Goal: Task Accomplishment & Management: Manage account settings

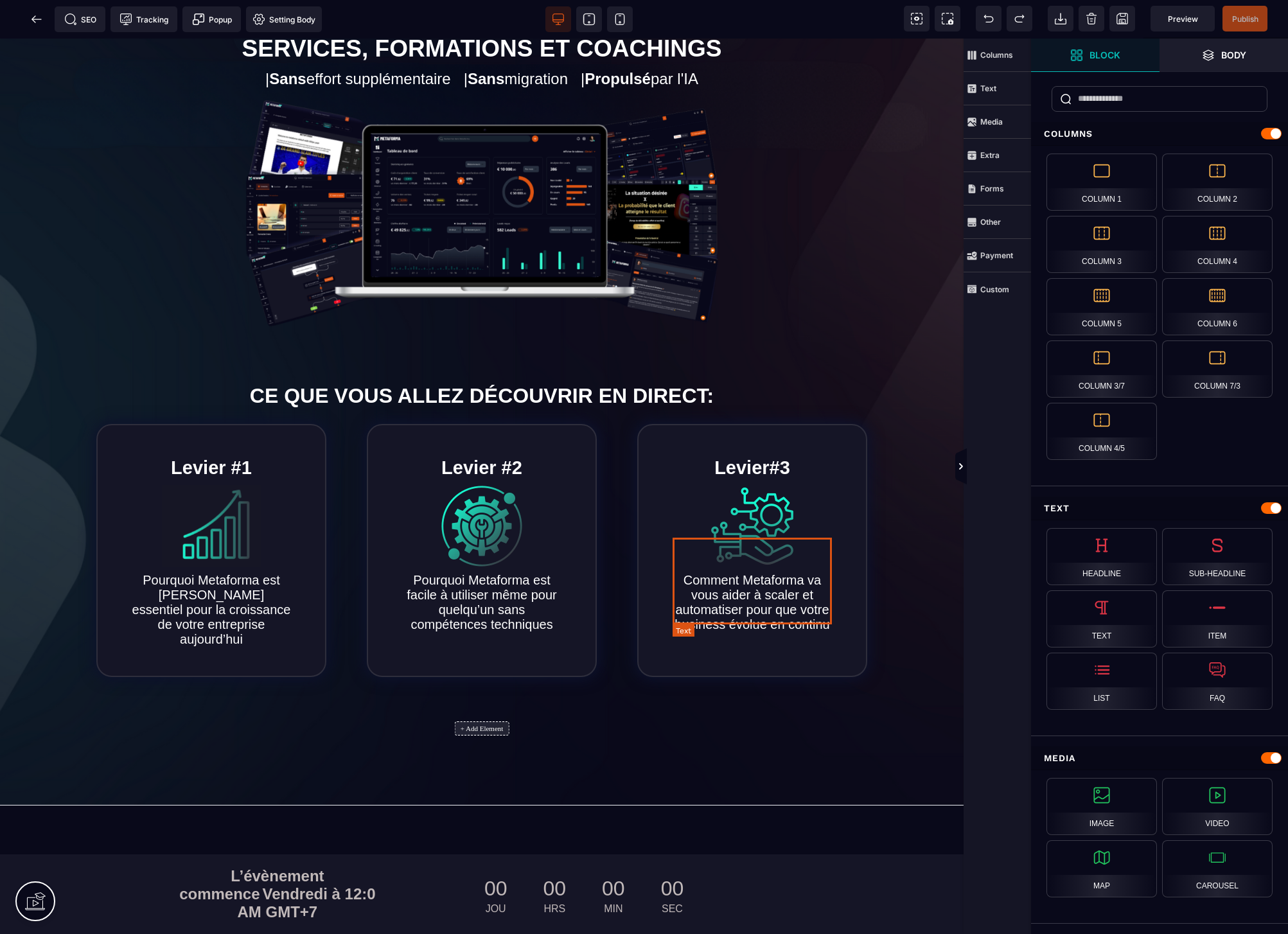
scroll to position [141, 0]
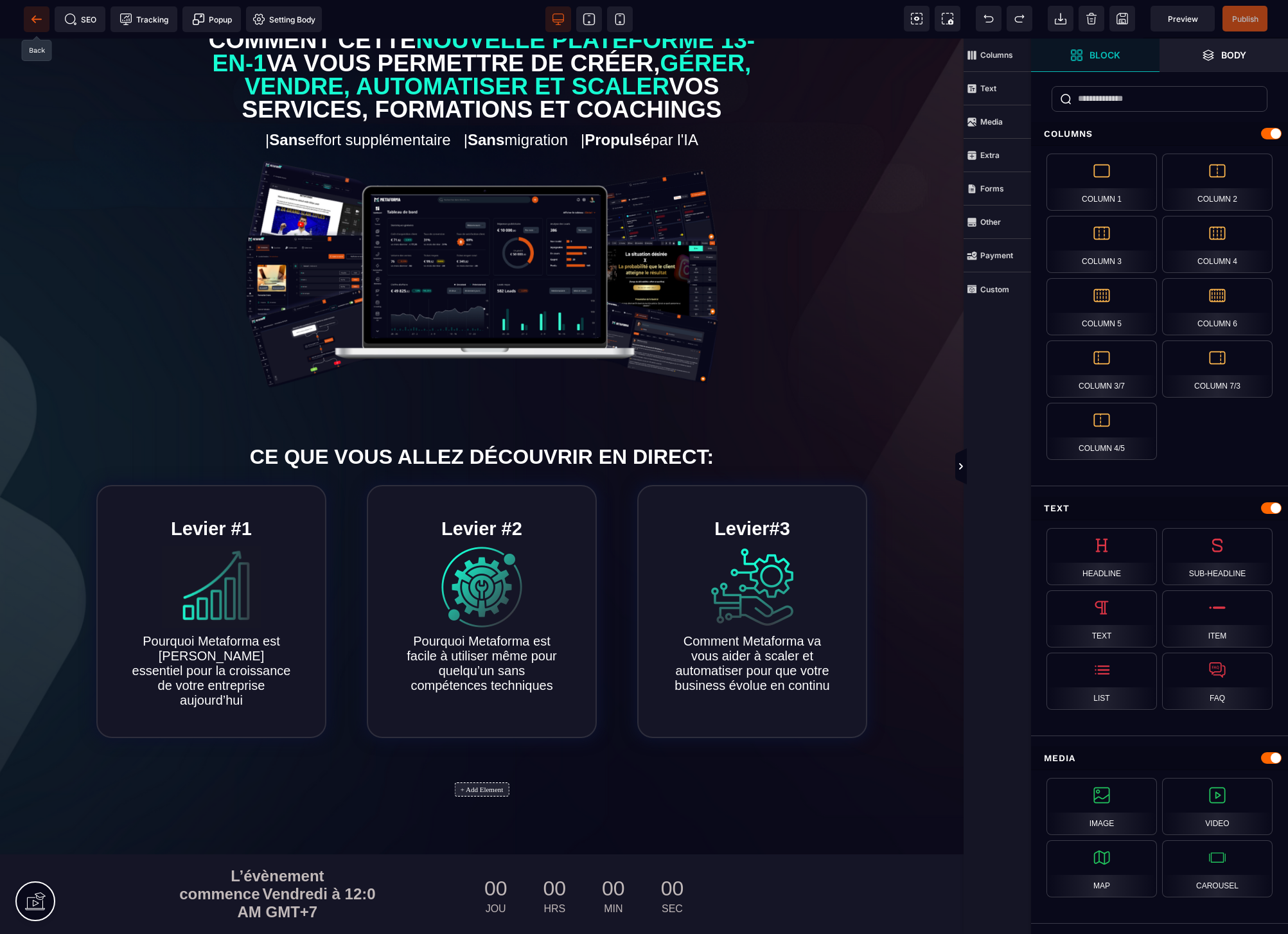
click at [34, 17] on icon at bounding box center [33, 19] width 4 height 7
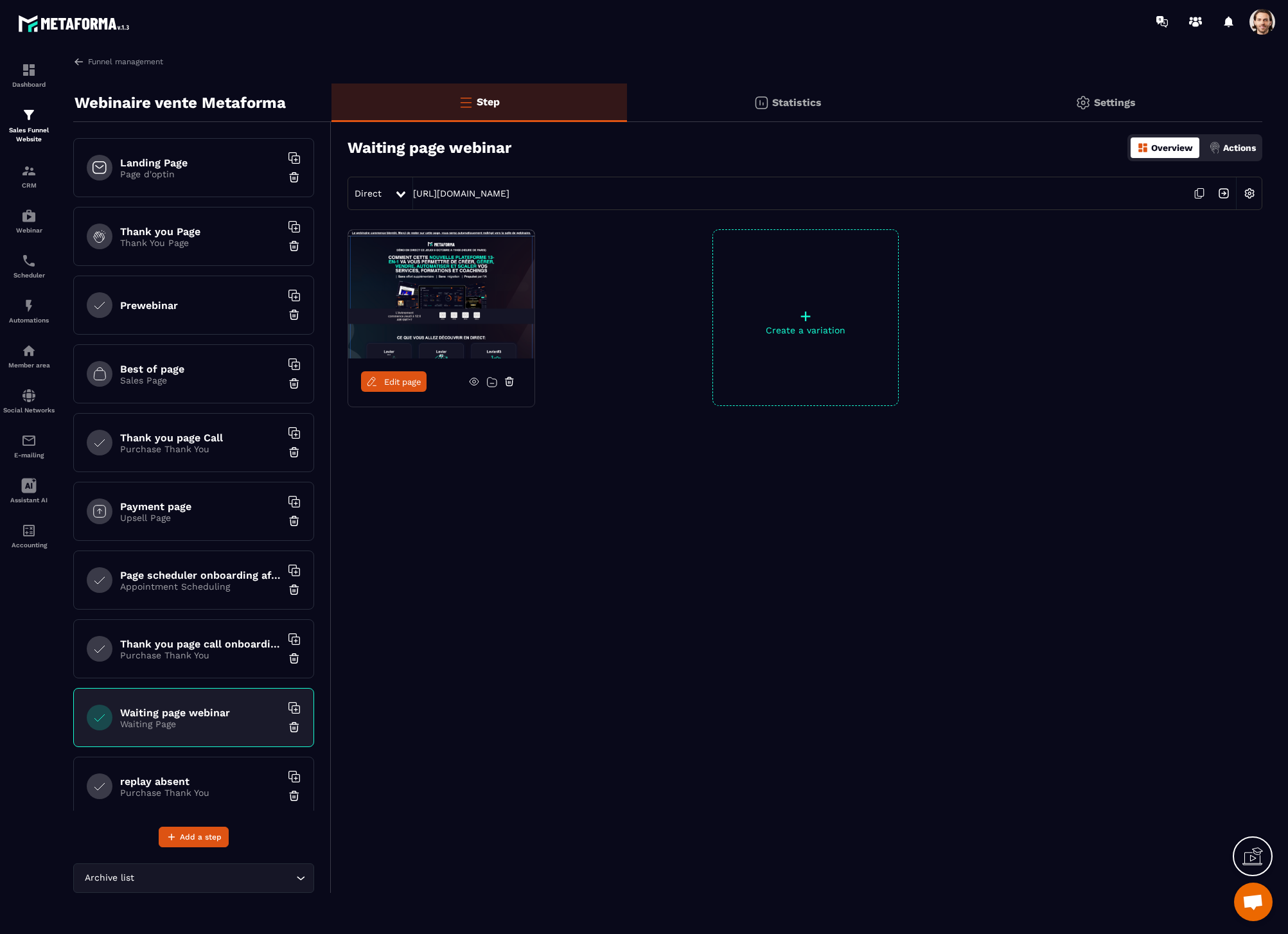
scroll to position [83, 0]
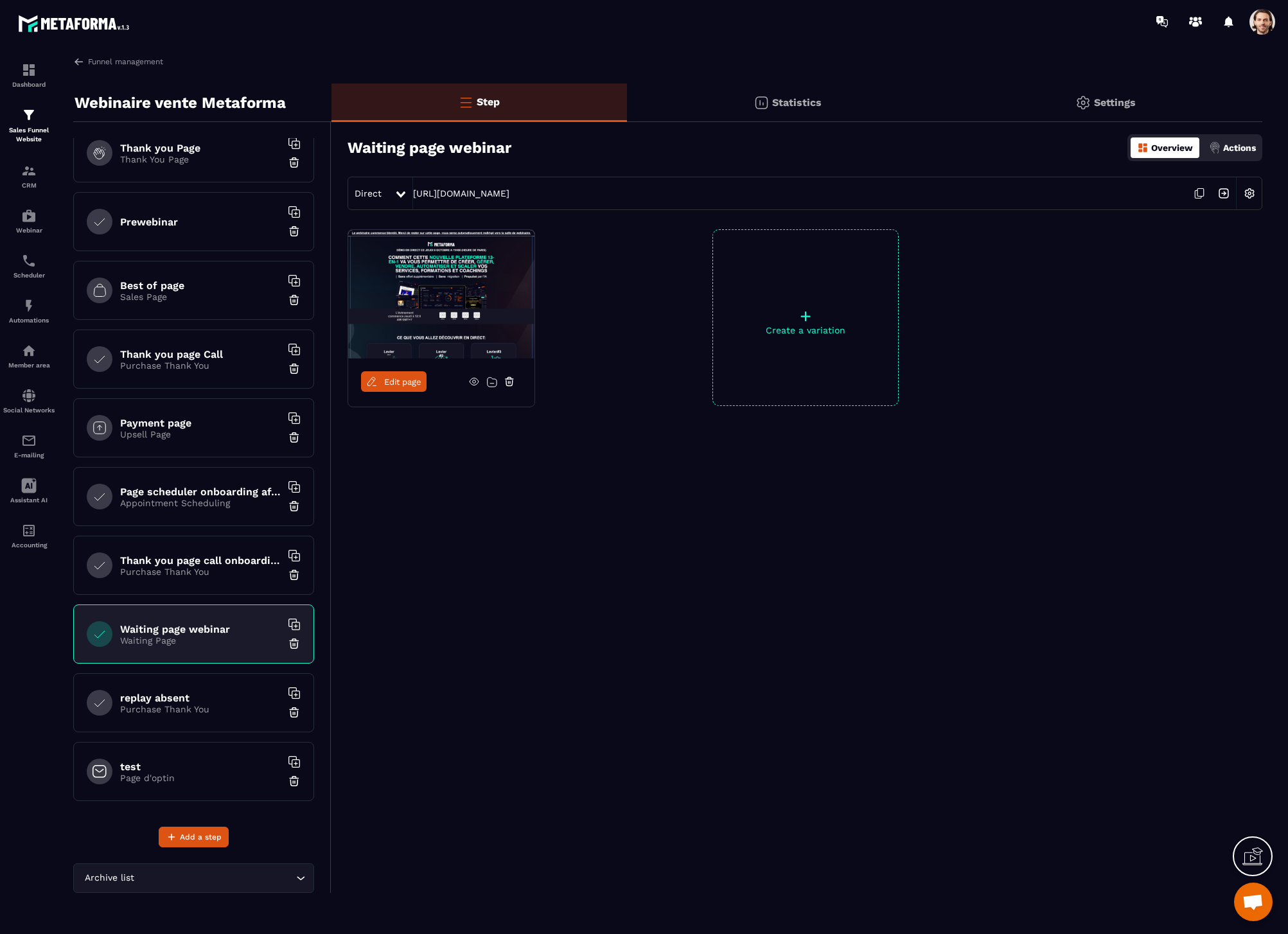
click at [211, 697] on h6 "replay absent" at bounding box center [201, 698] width 161 height 12
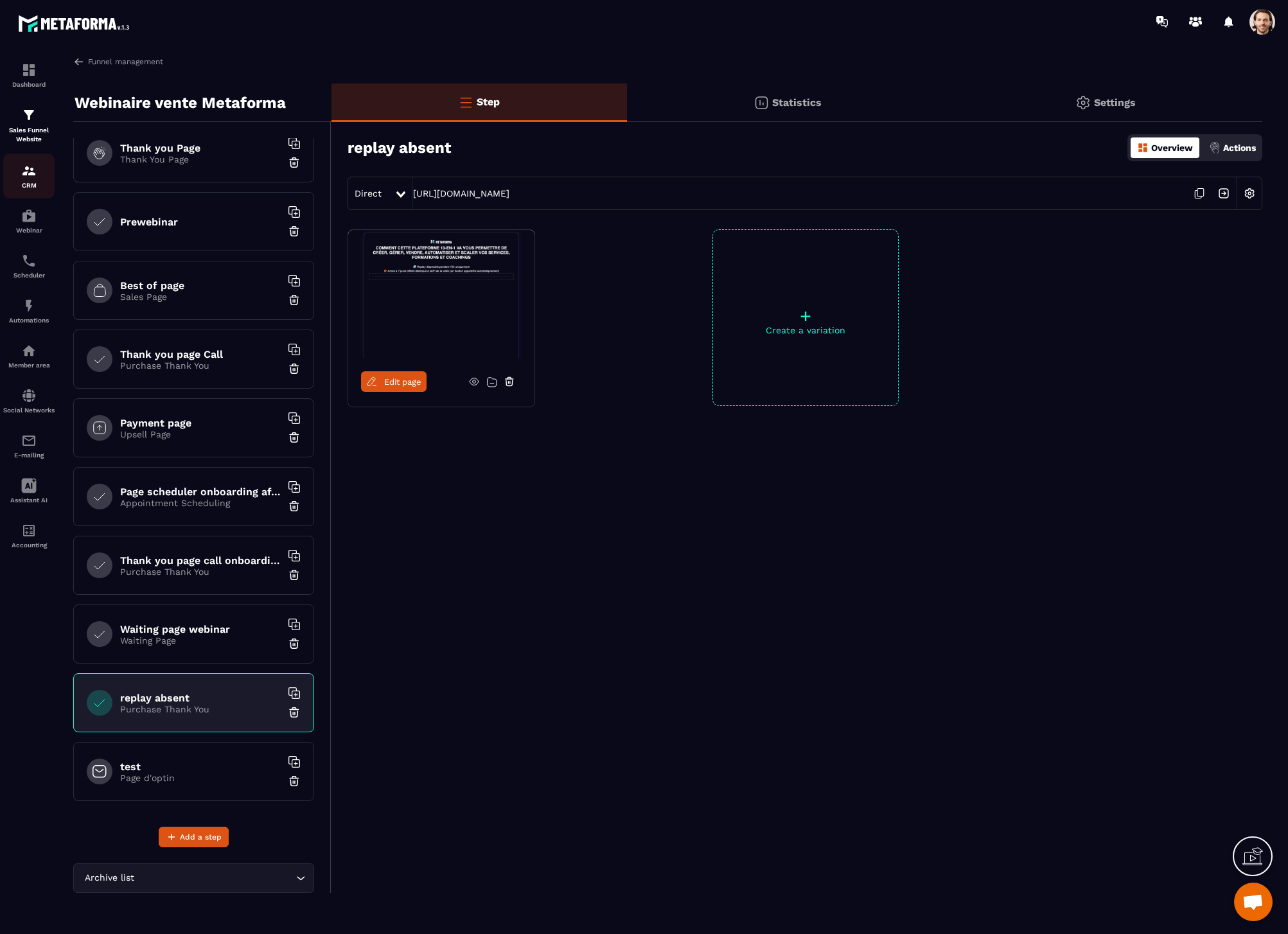
click at [32, 163] on img at bounding box center [28, 170] width 15 height 15
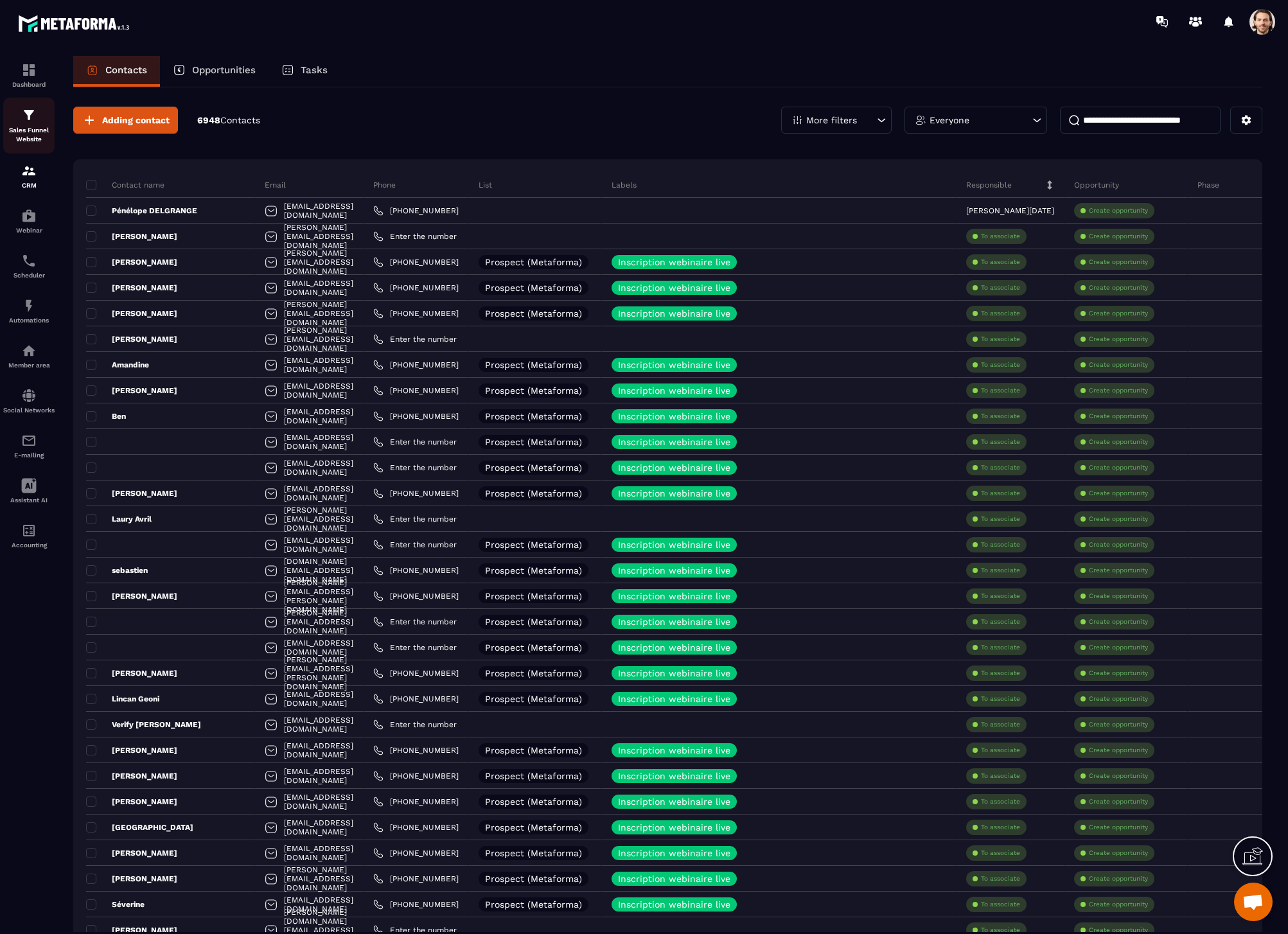
click at [31, 121] on img at bounding box center [28, 115] width 15 height 15
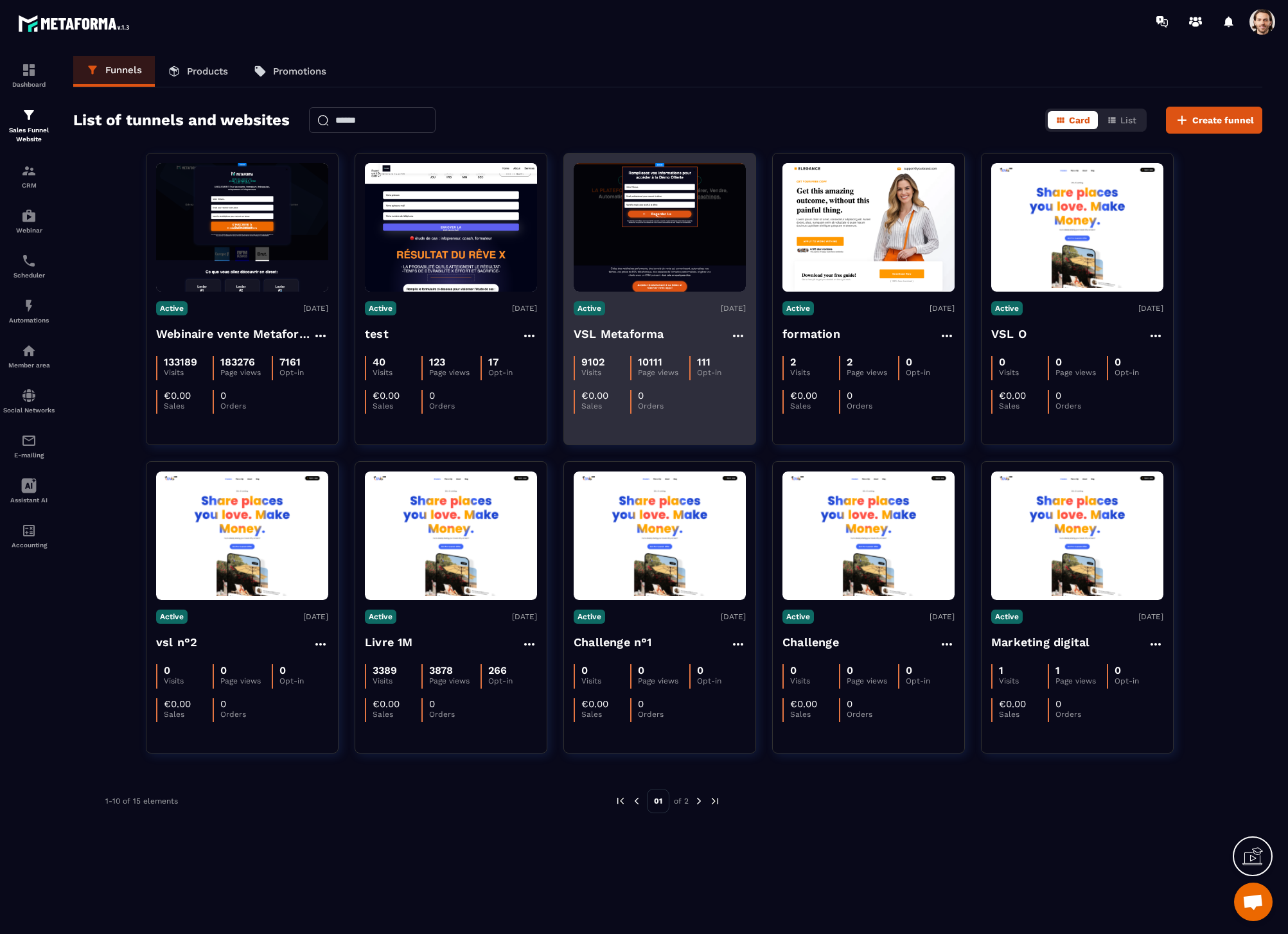
click at [661, 339] on h4 "VSL Metaforma" at bounding box center [619, 334] width 91 height 18
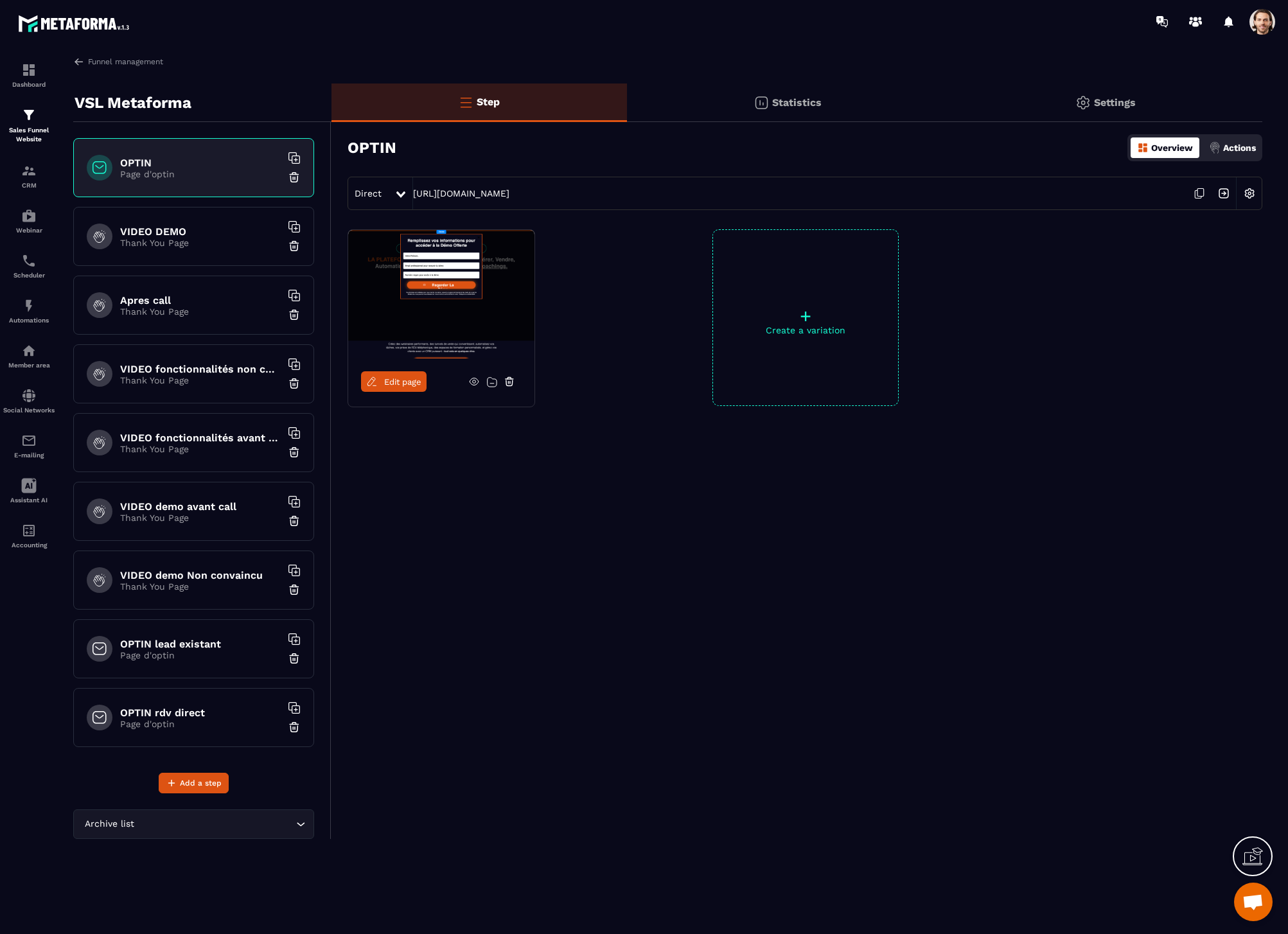
click at [1221, 198] on img at bounding box center [1223, 193] width 24 height 24
click at [101, 66] on link "Funnel management" at bounding box center [118, 62] width 90 height 12
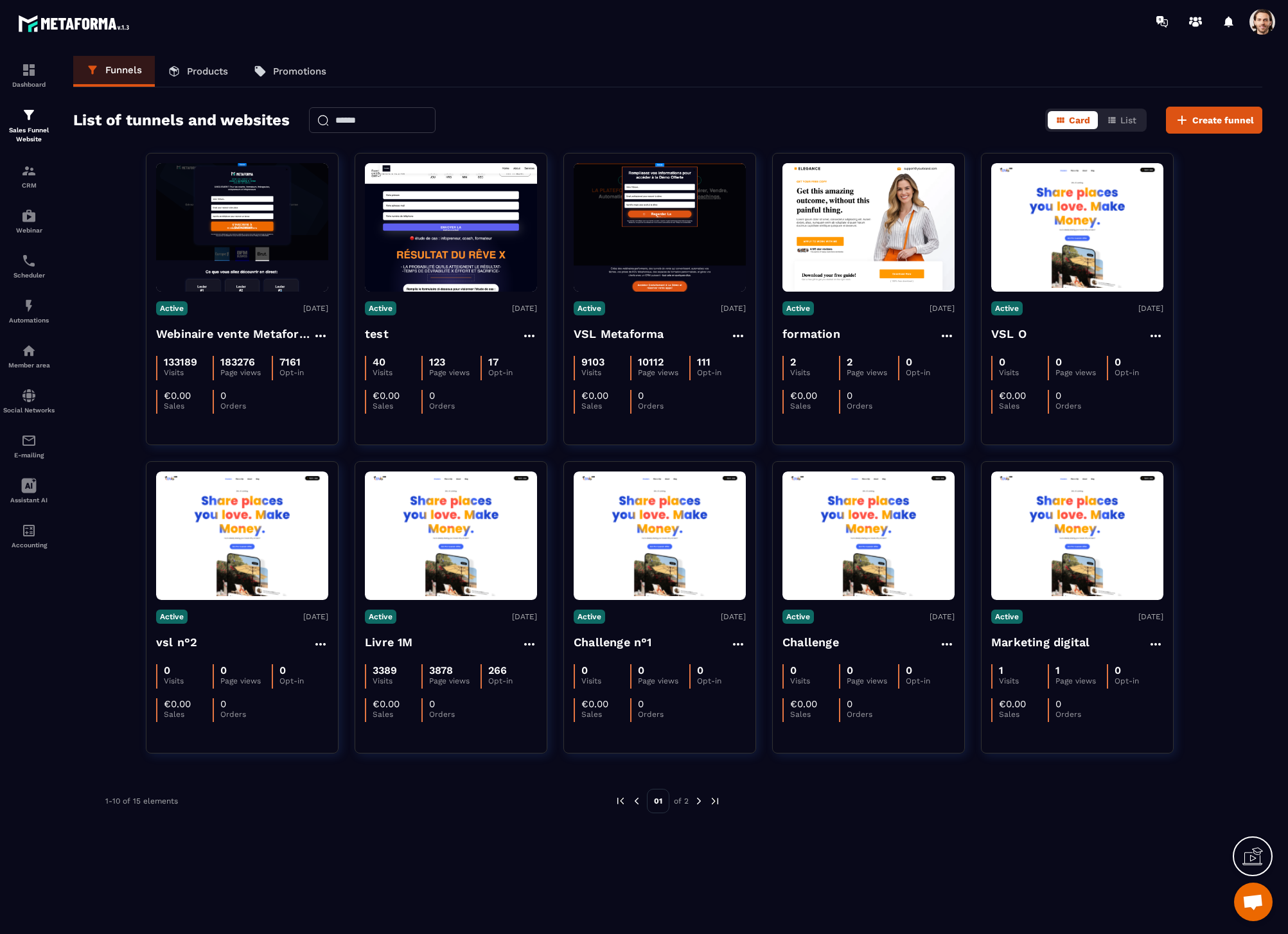
click at [697, 798] on img at bounding box center [699, 801] width 12 height 12
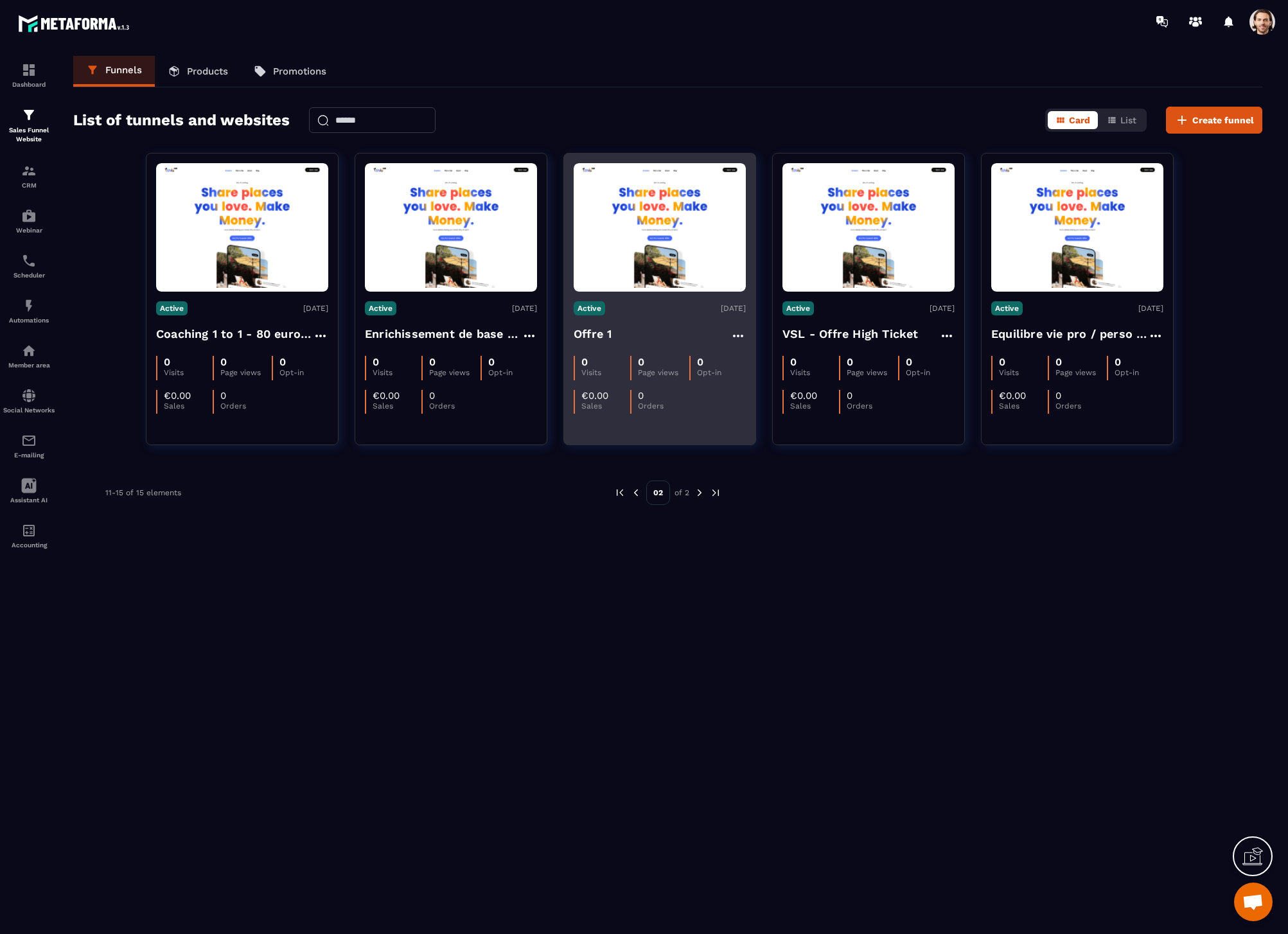
click at [673, 315] on div "Active [DATE]" at bounding box center [660, 308] width 172 height 14
click at [602, 330] on h4 "Offre 1" at bounding box center [593, 334] width 38 height 18
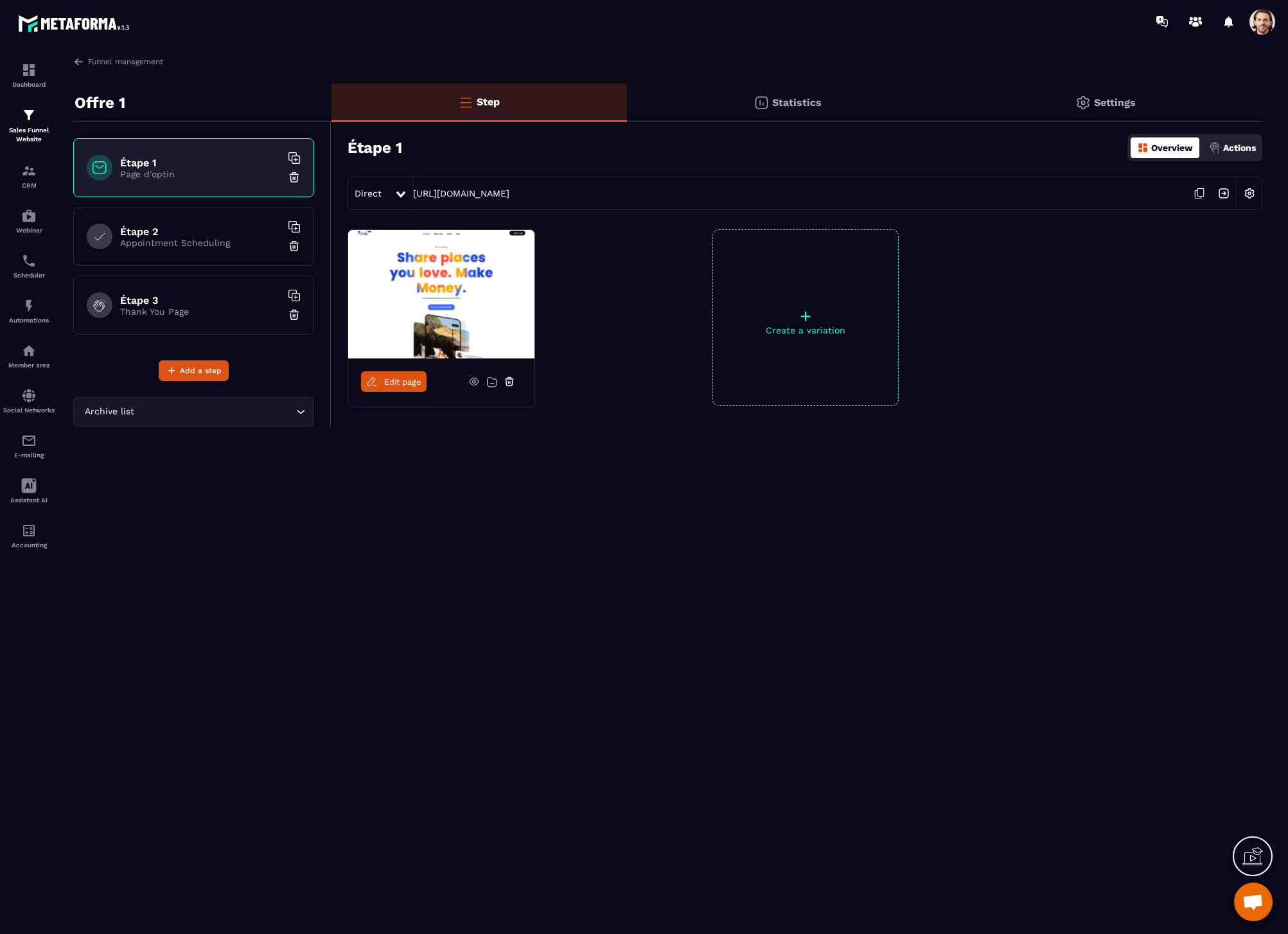
click at [398, 381] on span "Edit page" at bounding box center [402, 381] width 37 height 9
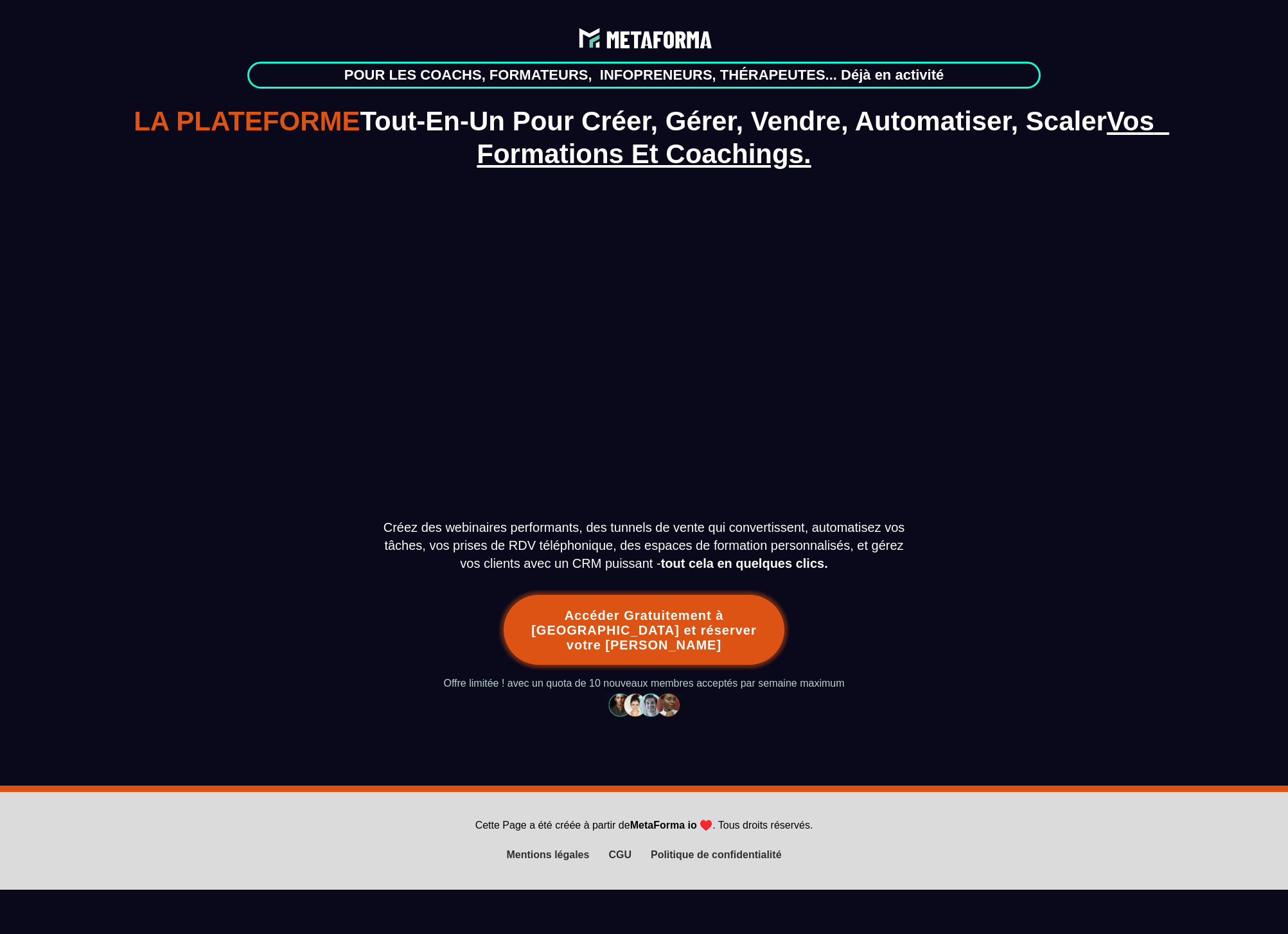
click at [659, 613] on button "Accéder Gratuitement à La Démo et réserver votre appel" at bounding box center [644, 630] width 280 height 70
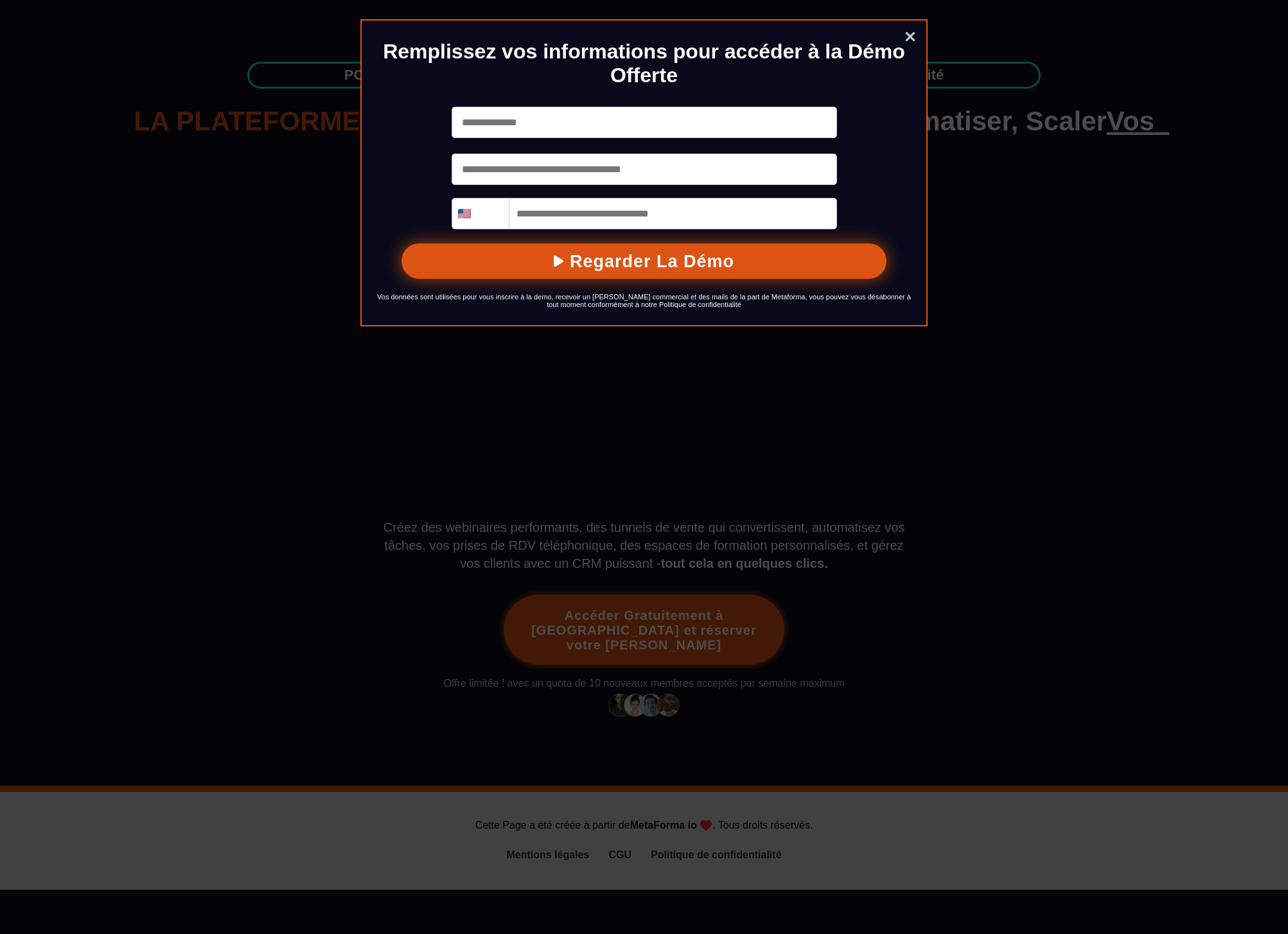
click at [911, 34] on link "Close" at bounding box center [910, 38] width 26 height 28
